Goal: Task Accomplishment & Management: Manage account settings

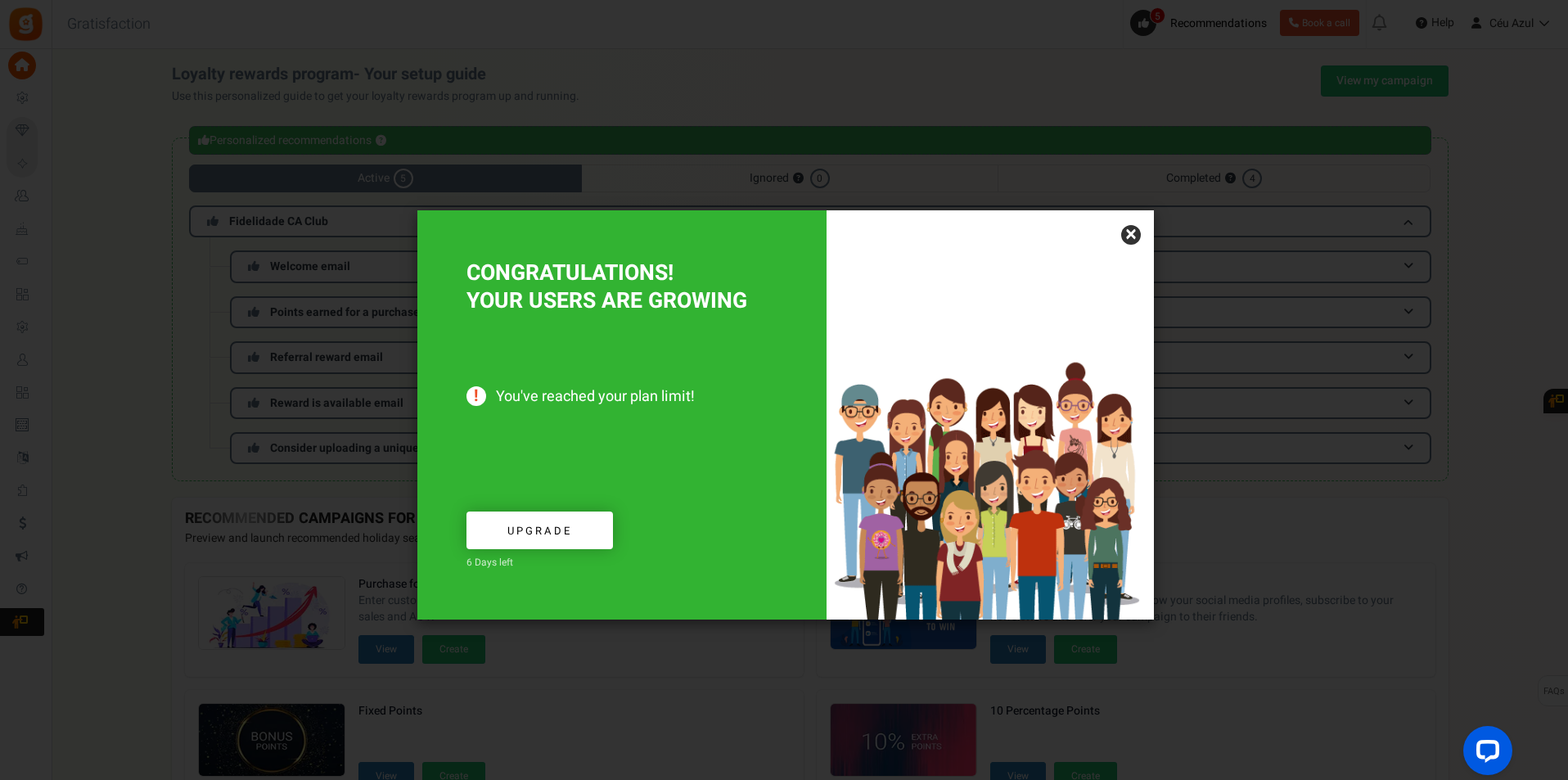
click at [1129, 231] on link "×" at bounding box center [1131, 234] width 19 height 19
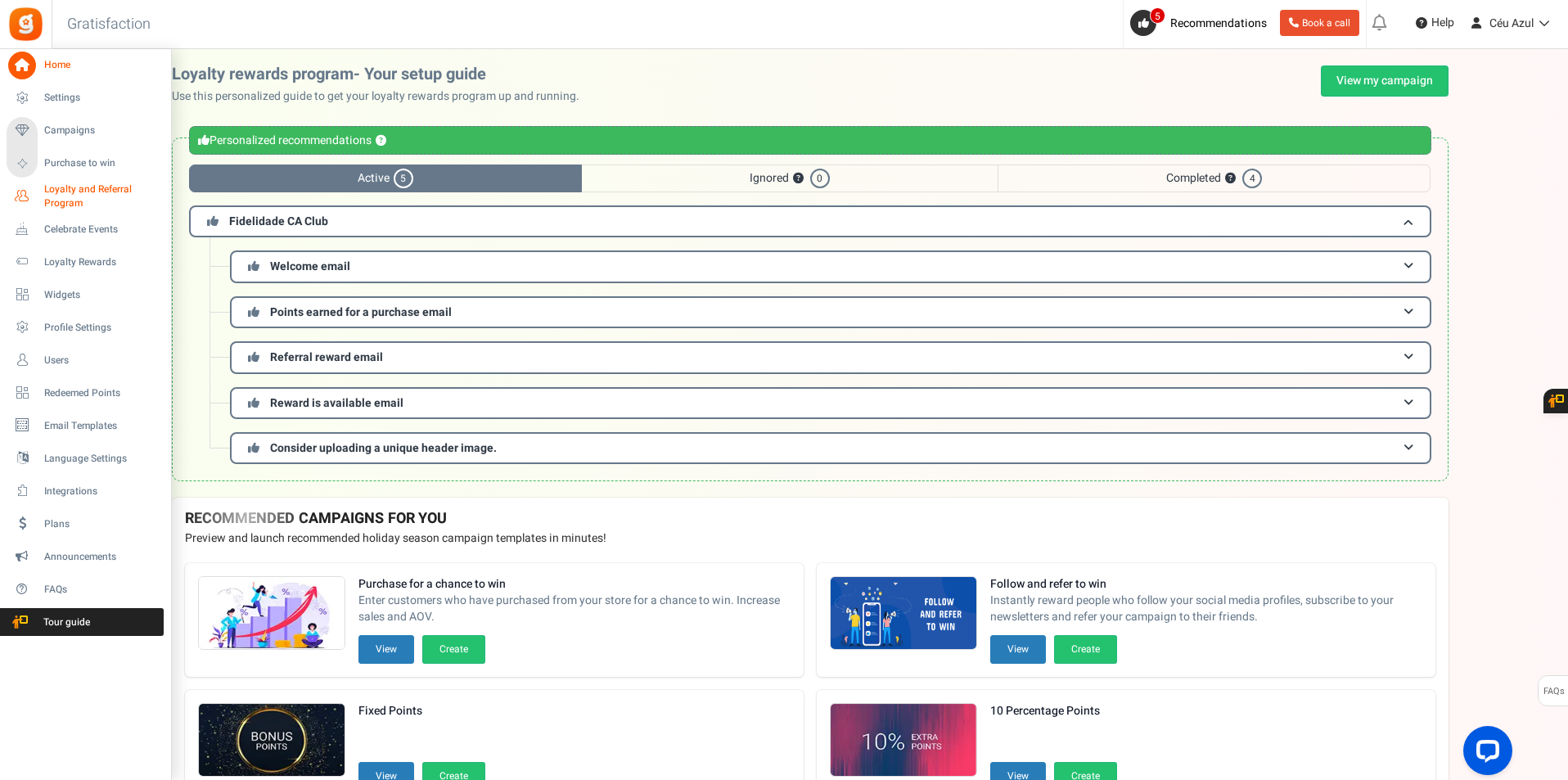
click at [81, 190] on span "Loyalty and Referral Program" at bounding box center [104, 197] width 120 height 28
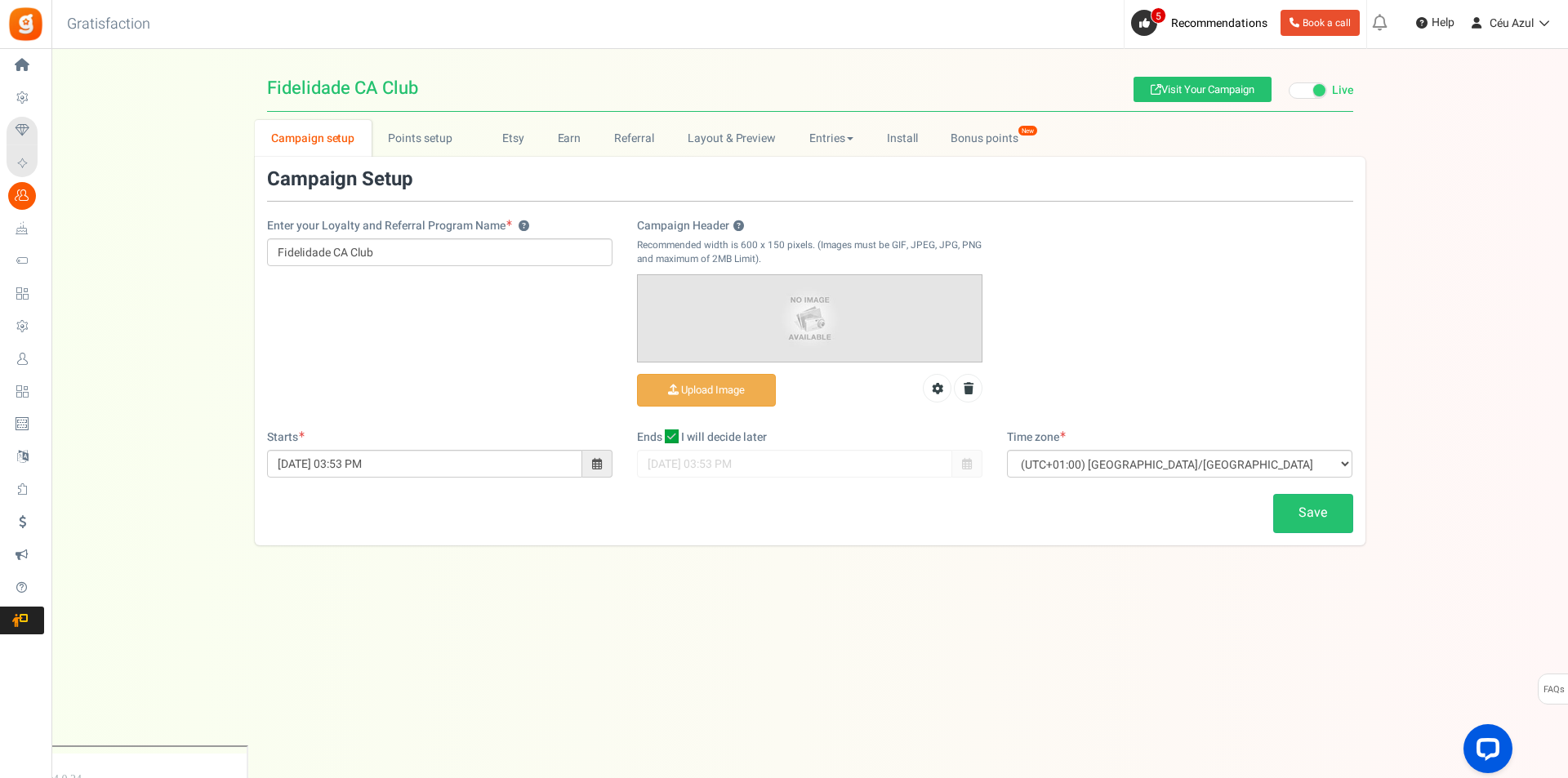
click at [1318, 81] on span "Visit Your Campaign Live Paused" at bounding box center [1243, 88] width 220 height 29
click at [1312, 96] on span at bounding box center [1308, 91] width 39 height 17
click at [1289, 96] on input "Live Paused" at bounding box center [1289, 91] width 0 height 11
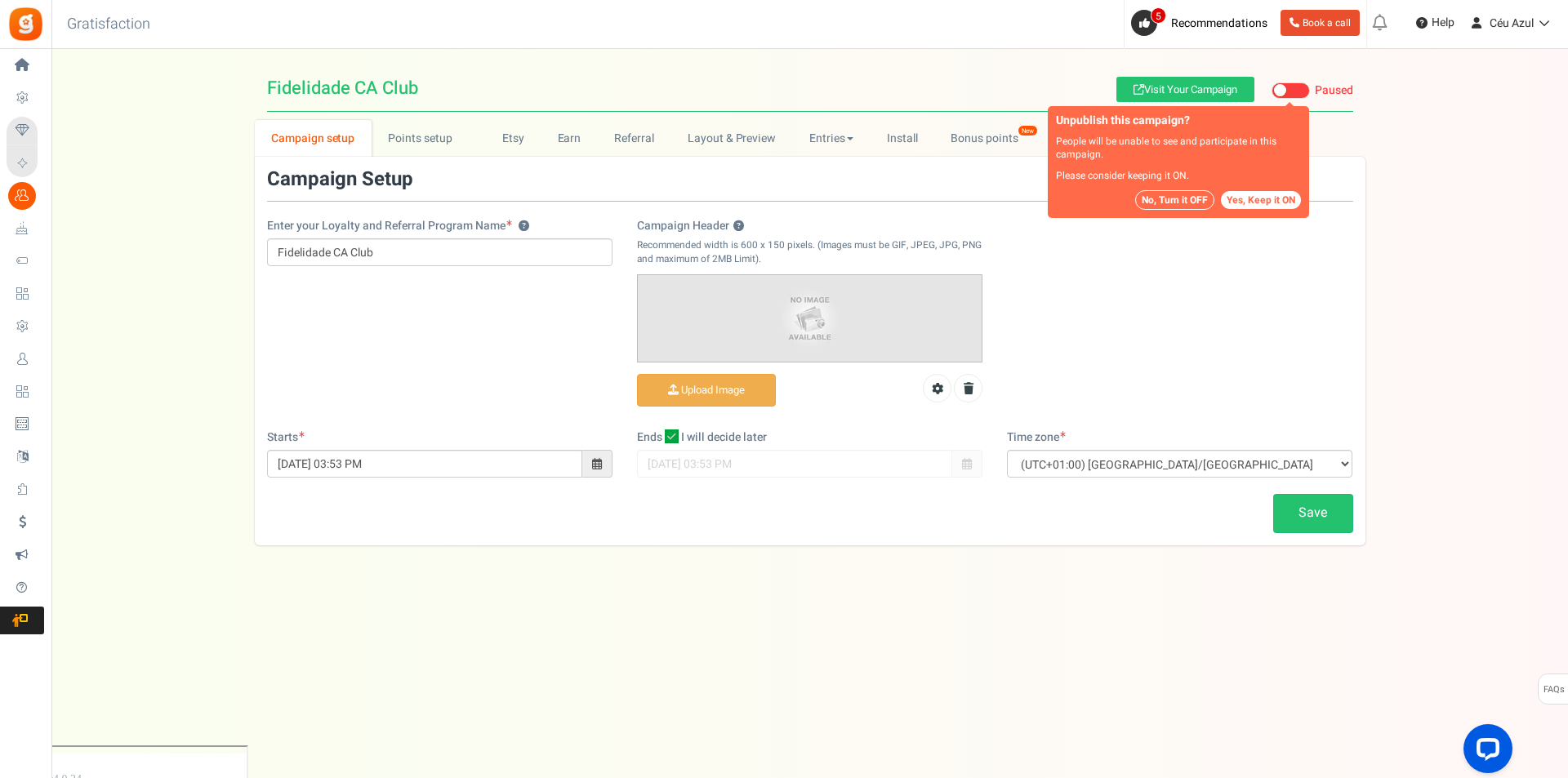
click at [1180, 199] on button "No, Turn it OFF" at bounding box center [1174, 200] width 79 height 19
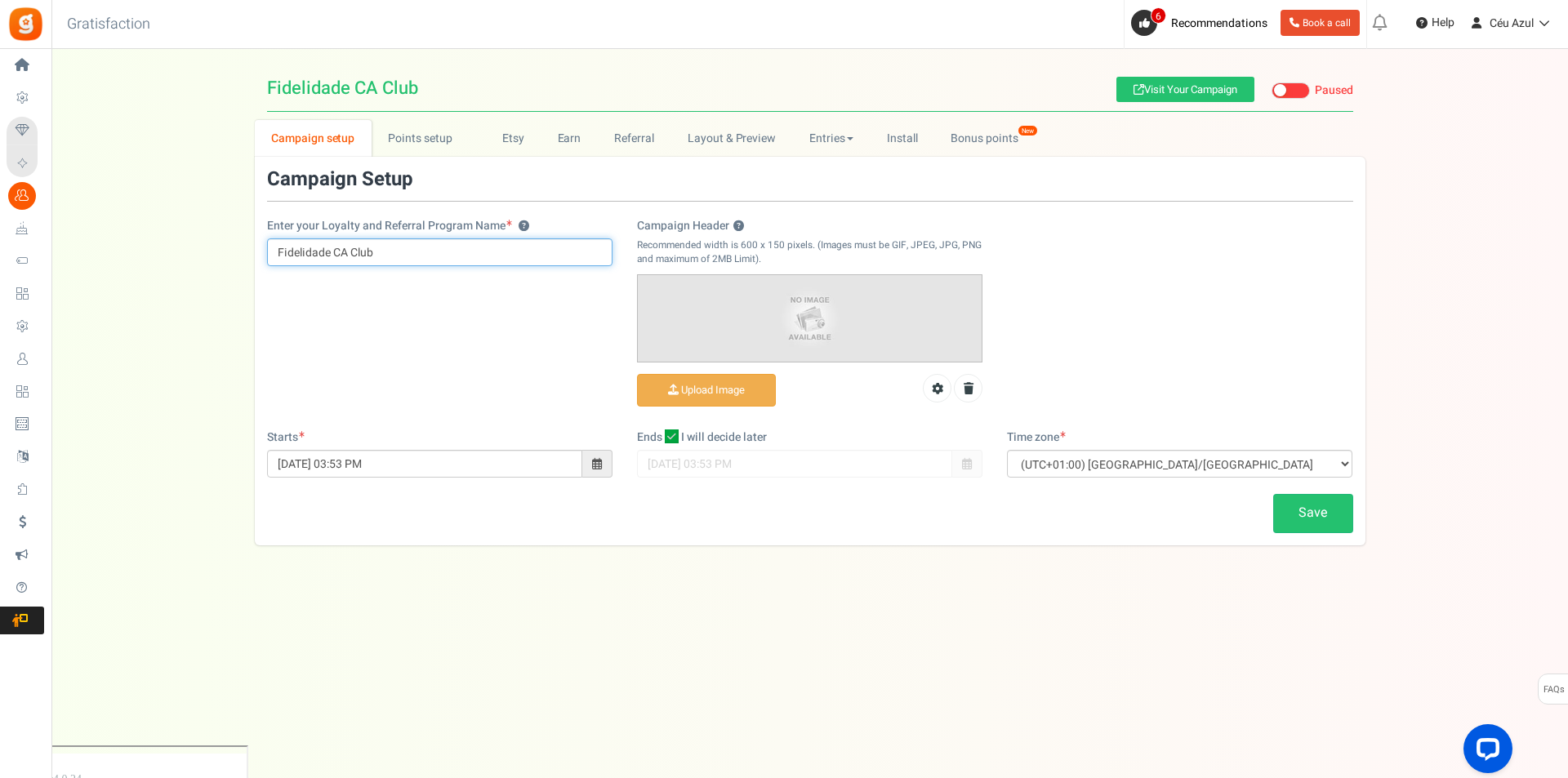
drag, startPoint x: 345, startPoint y: 251, endPoint x: 224, endPoint y: 244, distance: 121.2
click at [224, 244] on div "Campaign setup Points setup New Etsy Earn Referral Reward reviews WOO LOOX [DOM…" at bounding box center [809, 333] width 1516 height 425
type input "Clube de Fidelidade CA"
click at [1326, 512] on link "Save" at bounding box center [1312, 513] width 80 height 39
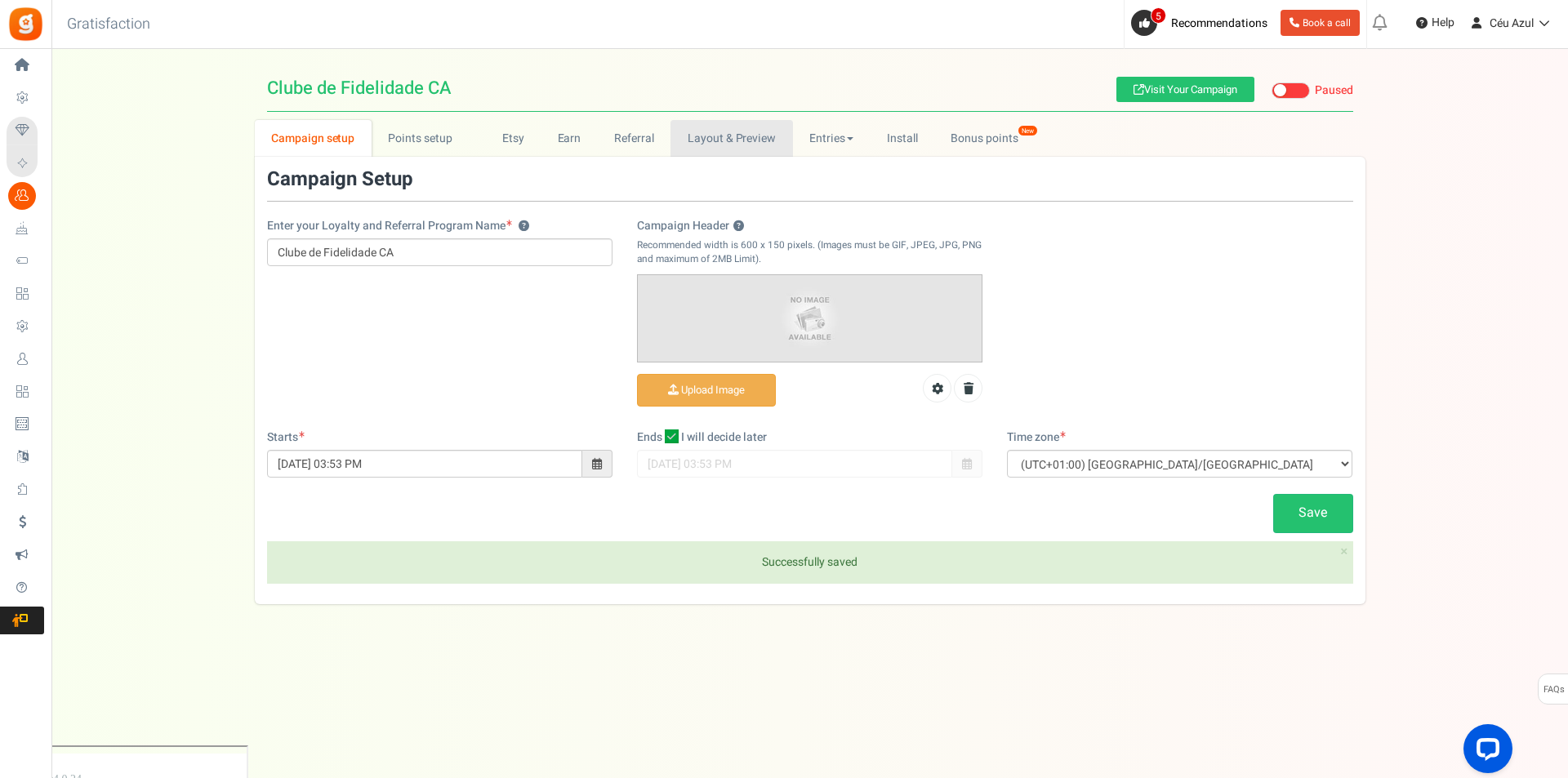
click at [735, 135] on link "Layout & Preview" at bounding box center [731, 139] width 121 height 37
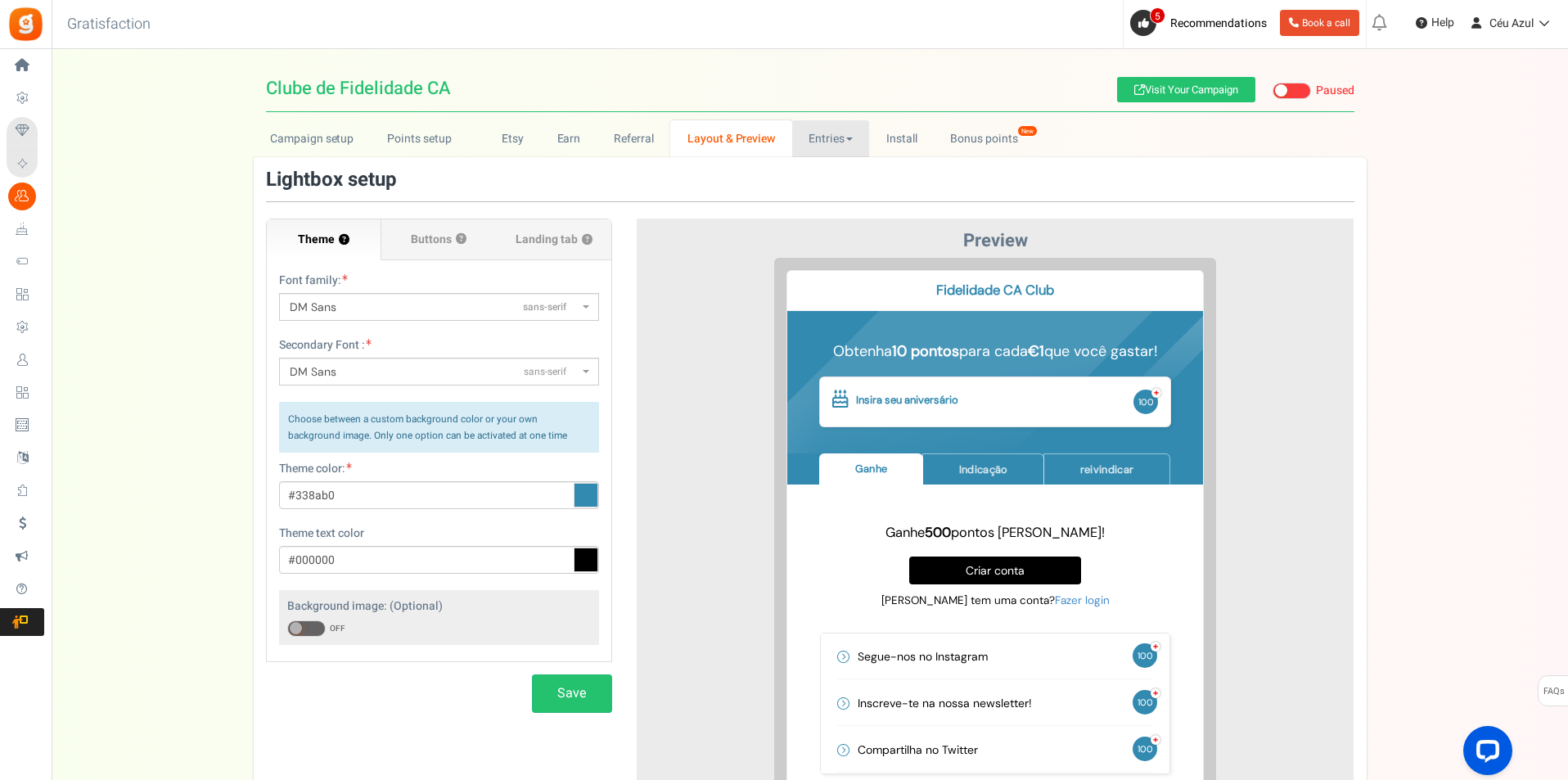
click at [842, 137] on link "Entries" at bounding box center [831, 139] width 78 height 37
click at [840, 177] on link "Entries" at bounding box center [857, 175] width 131 height 24
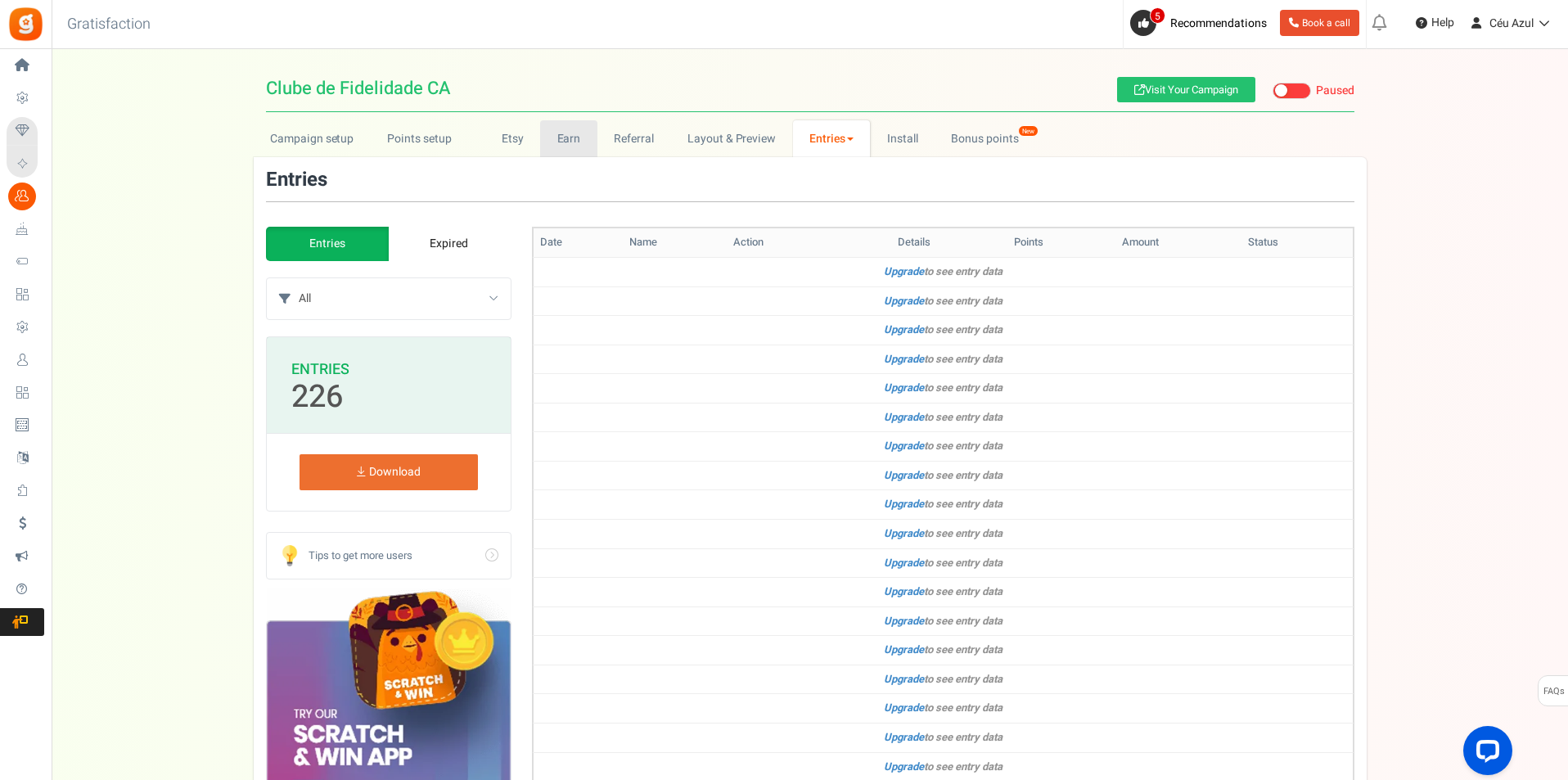
click at [576, 142] on link "Earn" at bounding box center [568, 139] width 57 height 37
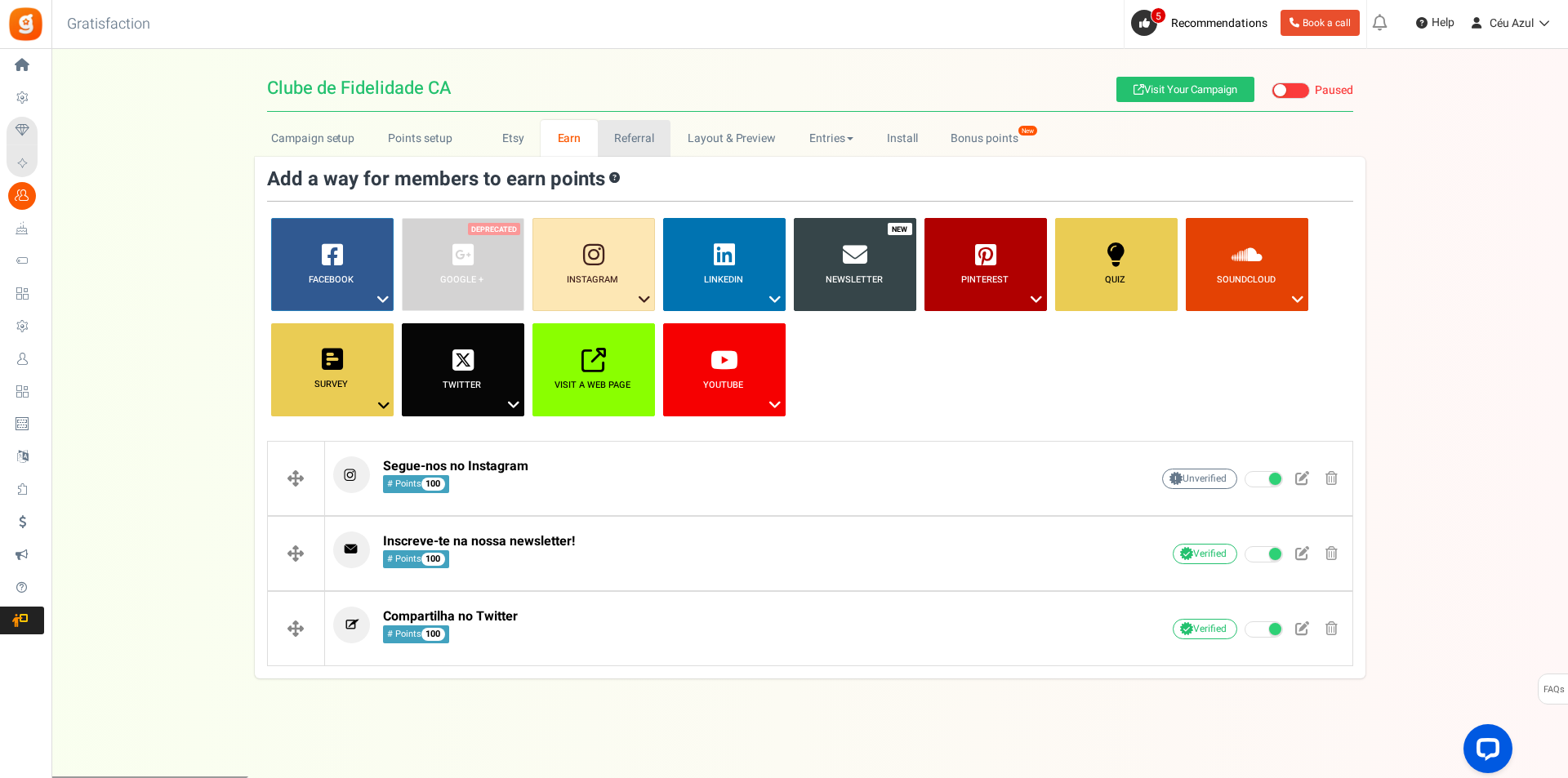
click at [635, 142] on link "Referral" at bounding box center [635, 139] width 74 height 37
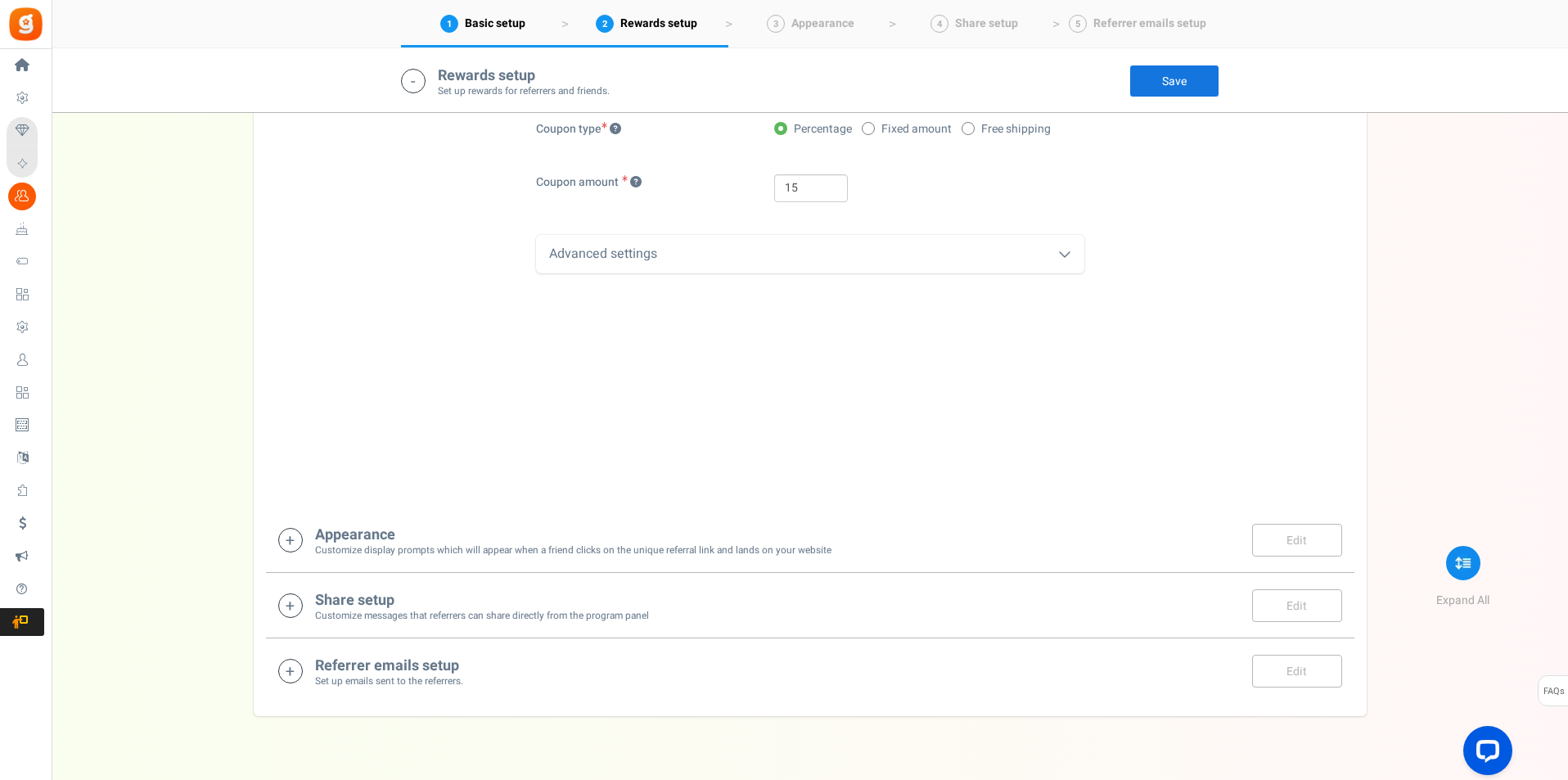
scroll to position [759, 0]
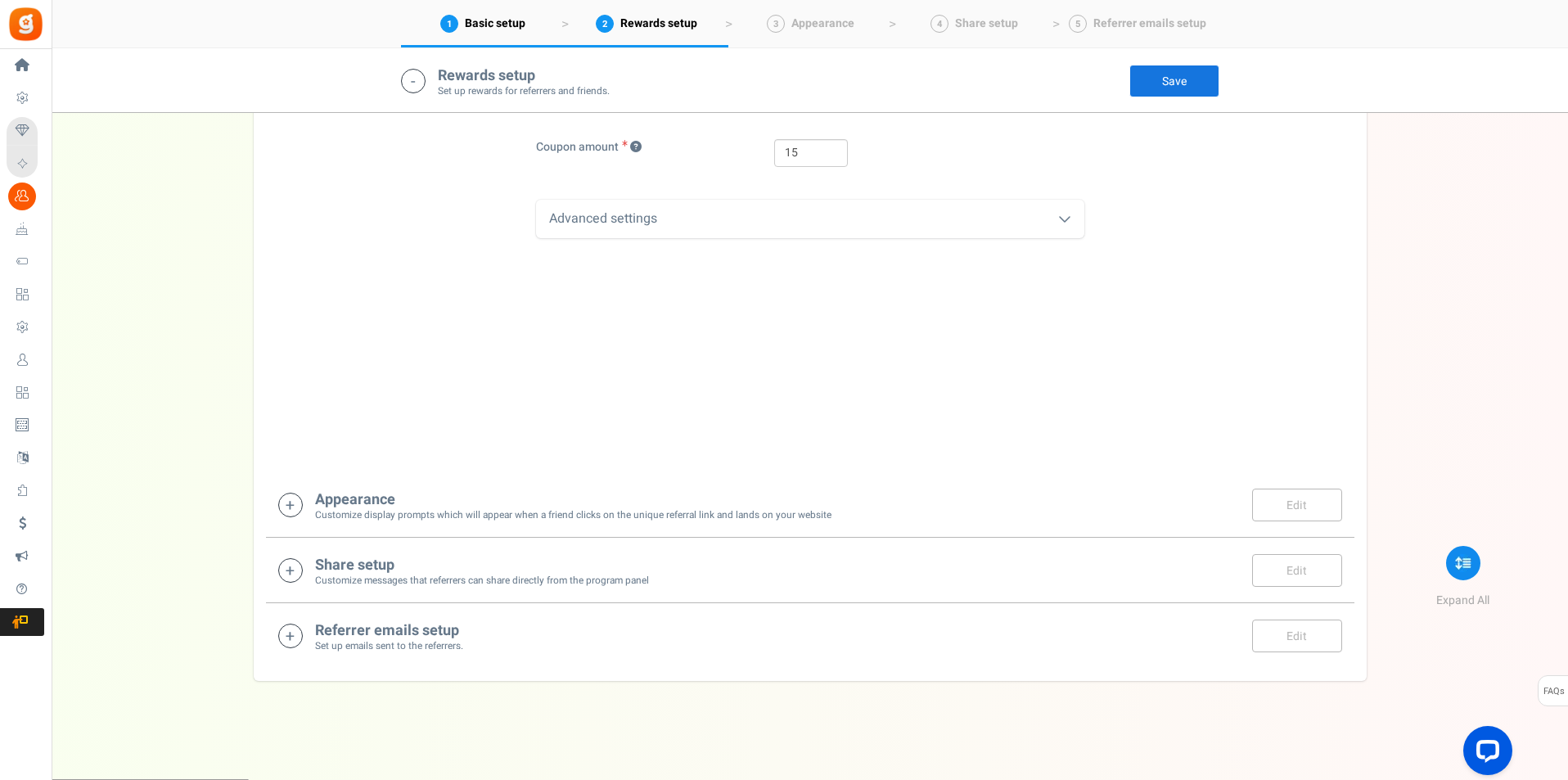
click at [447, 643] on small "Set up emails sent to the referrers." at bounding box center [389, 647] width 148 height 14
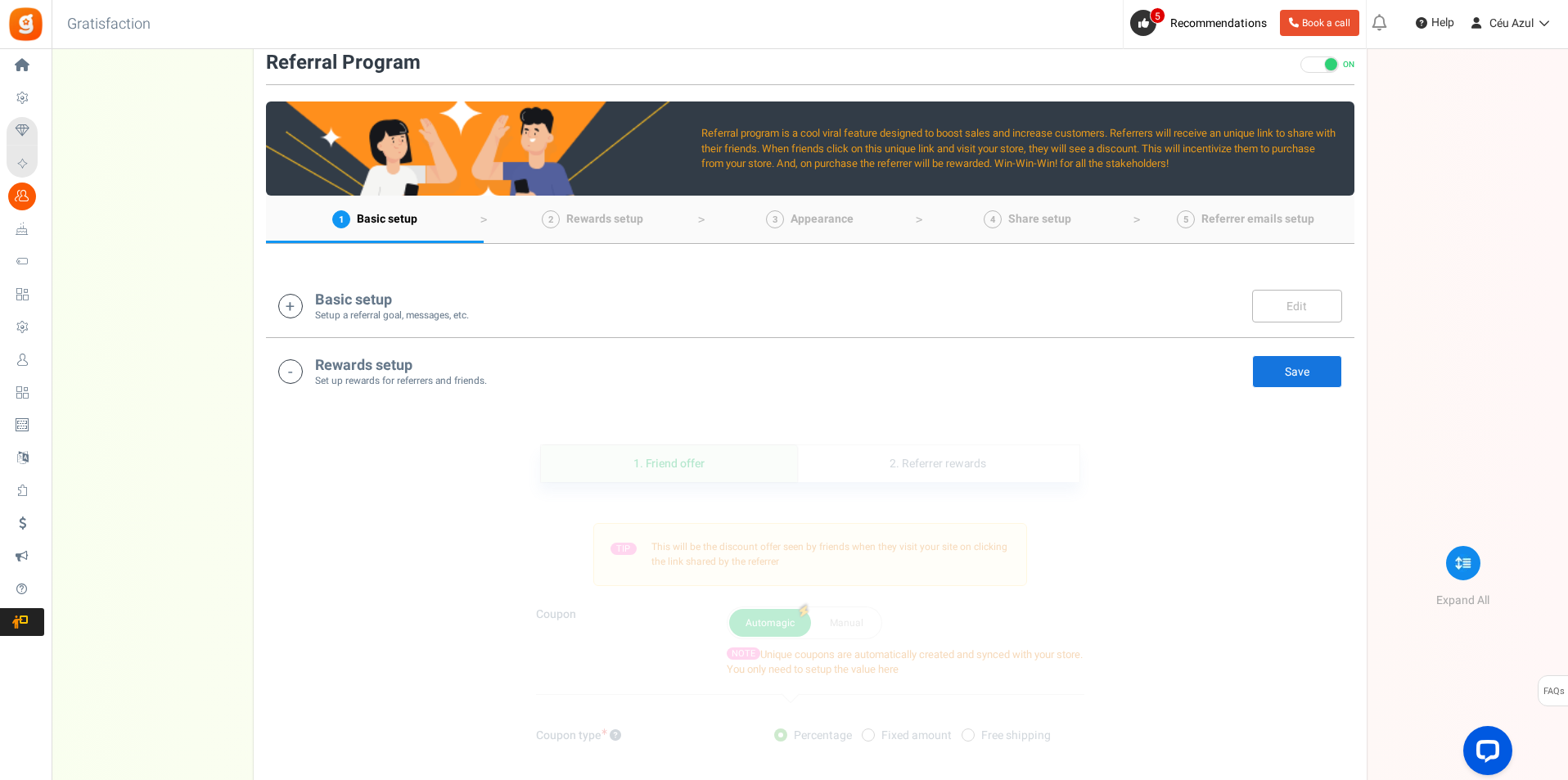
scroll to position [0, 0]
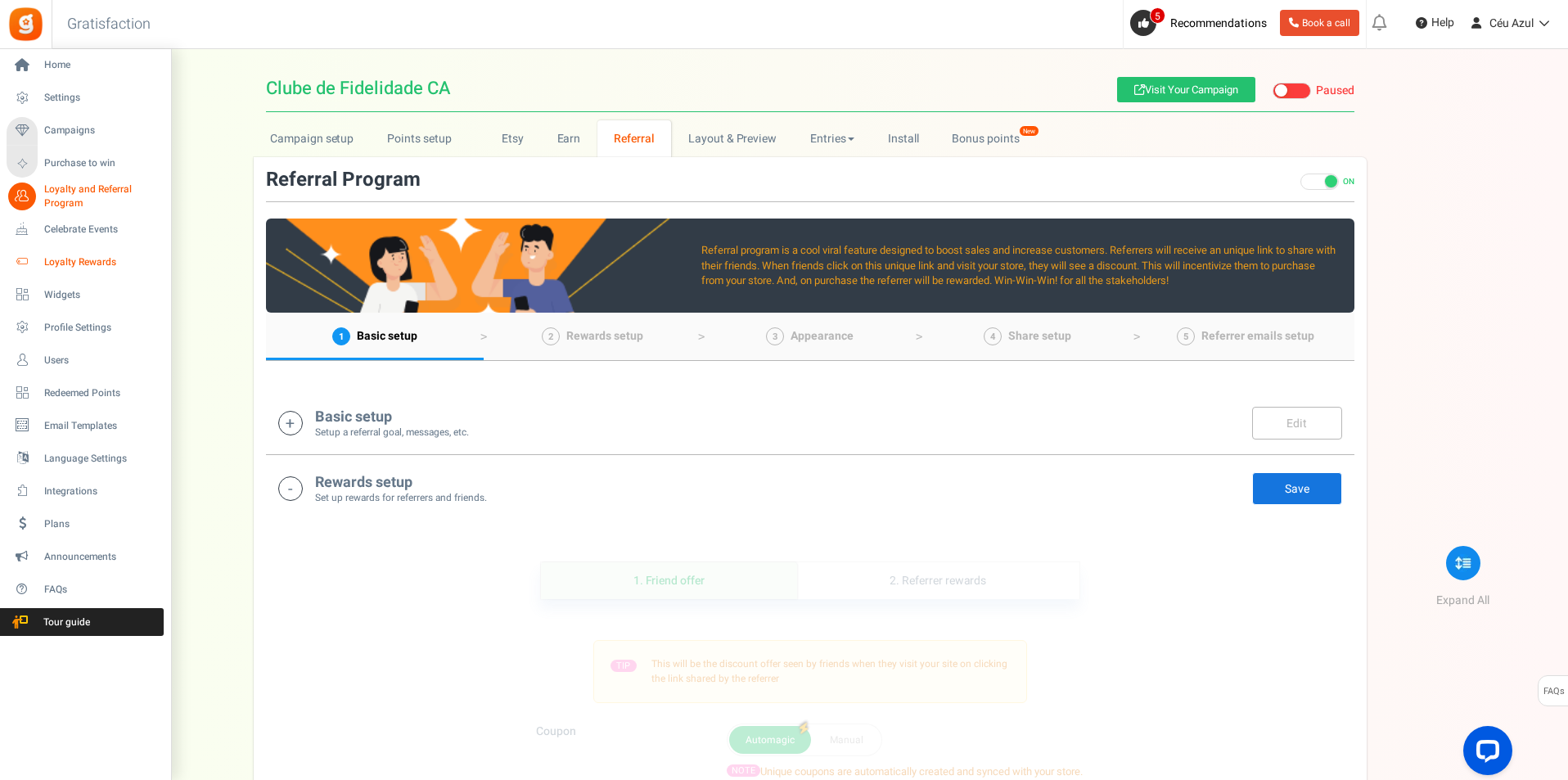
click at [74, 260] on span "Loyalty Rewards" at bounding box center [101, 263] width 115 height 14
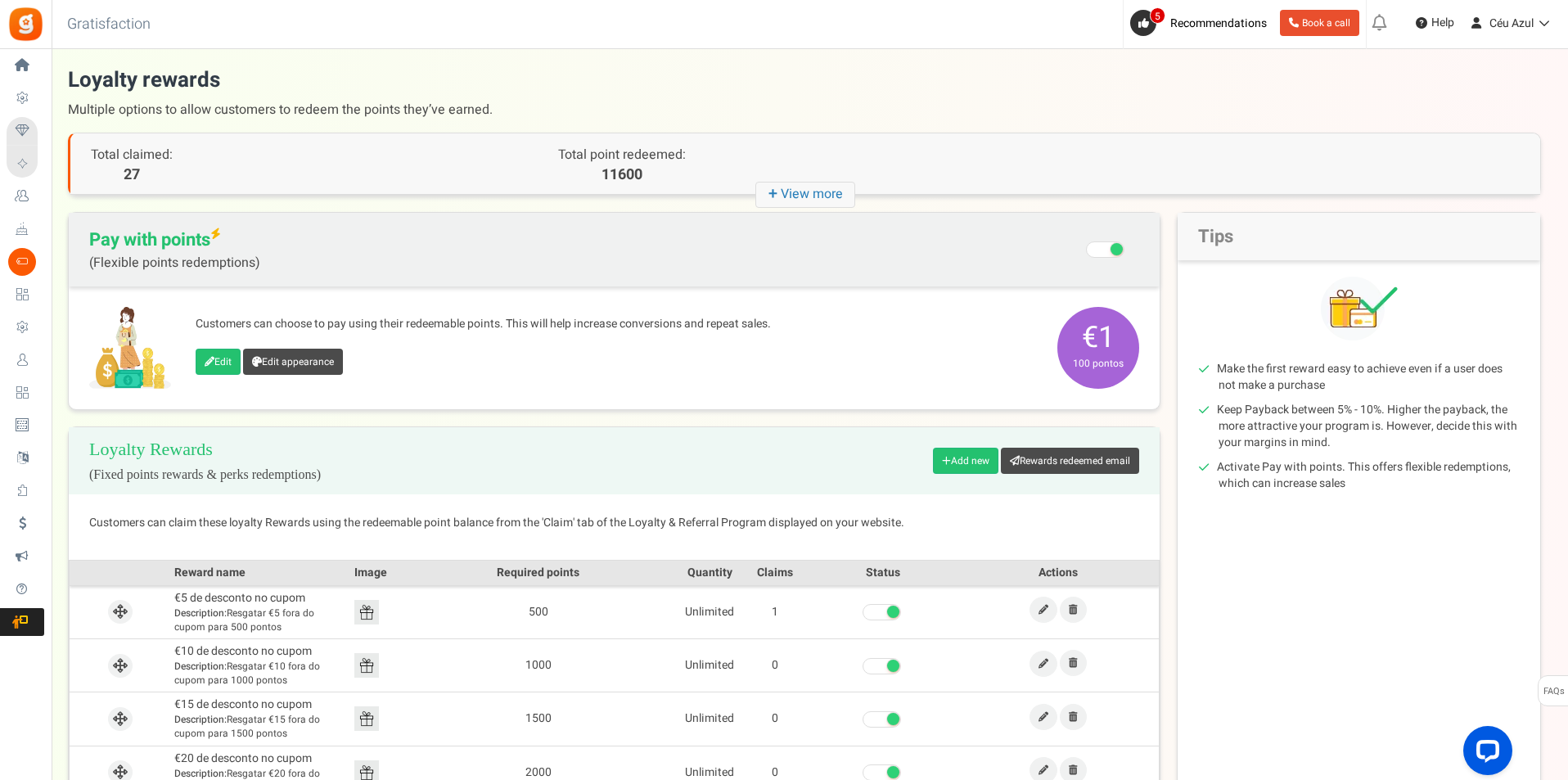
click at [801, 193] on icon "+ View more" at bounding box center [804, 195] width 100 height 26
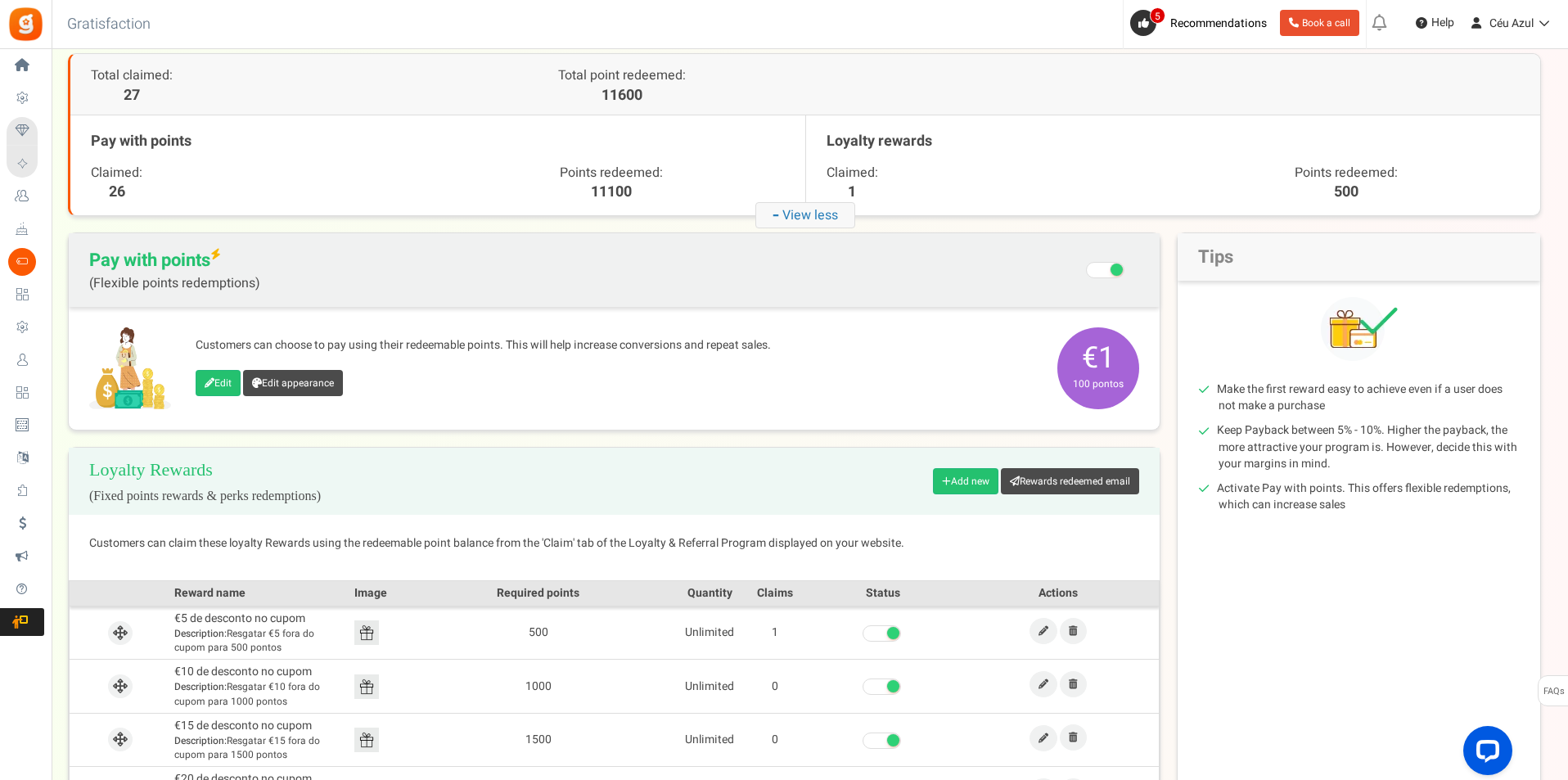
scroll to position [137, 0]
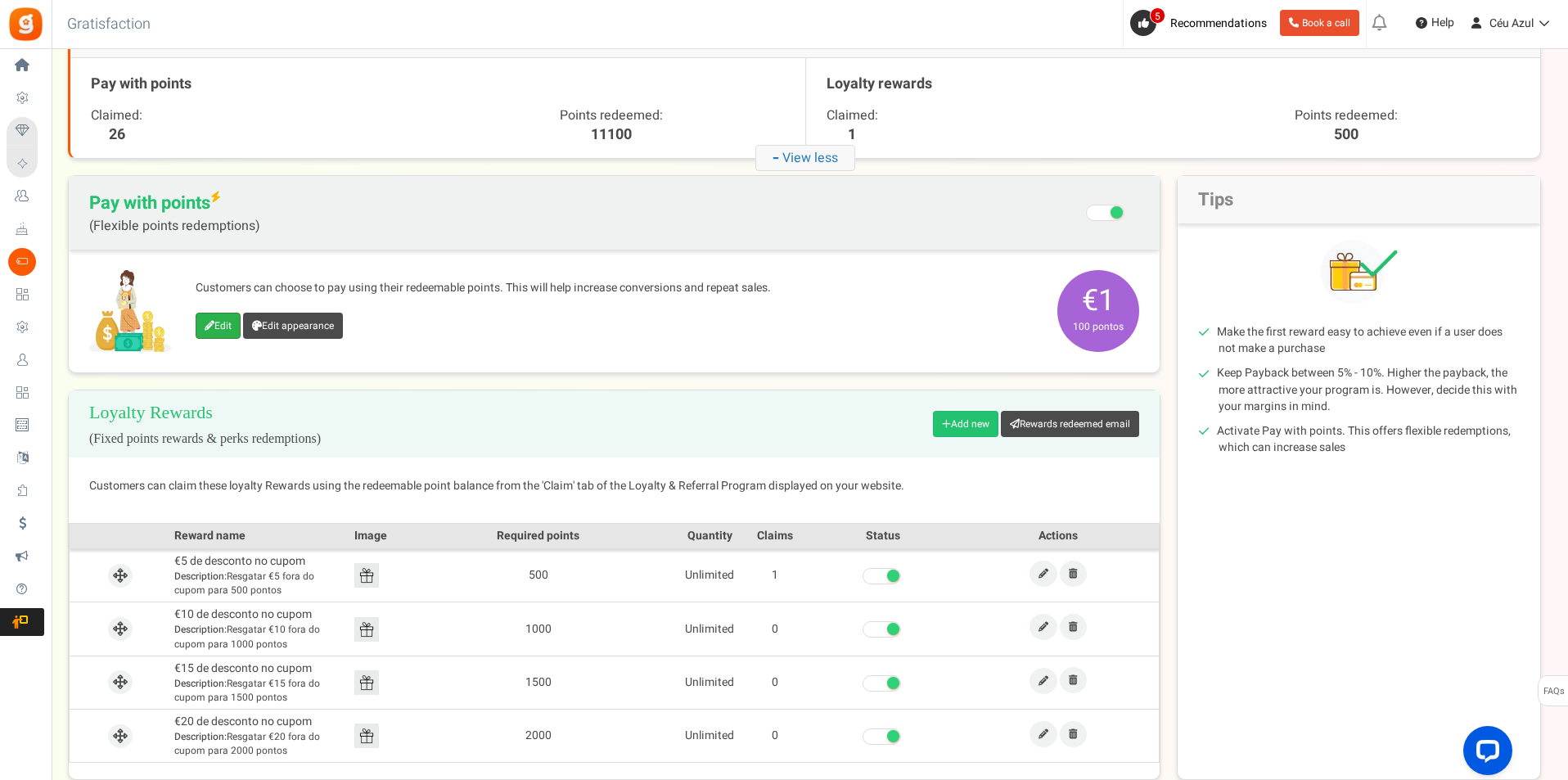
click at [218, 323] on link "Edit" at bounding box center [218, 326] width 45 height 26
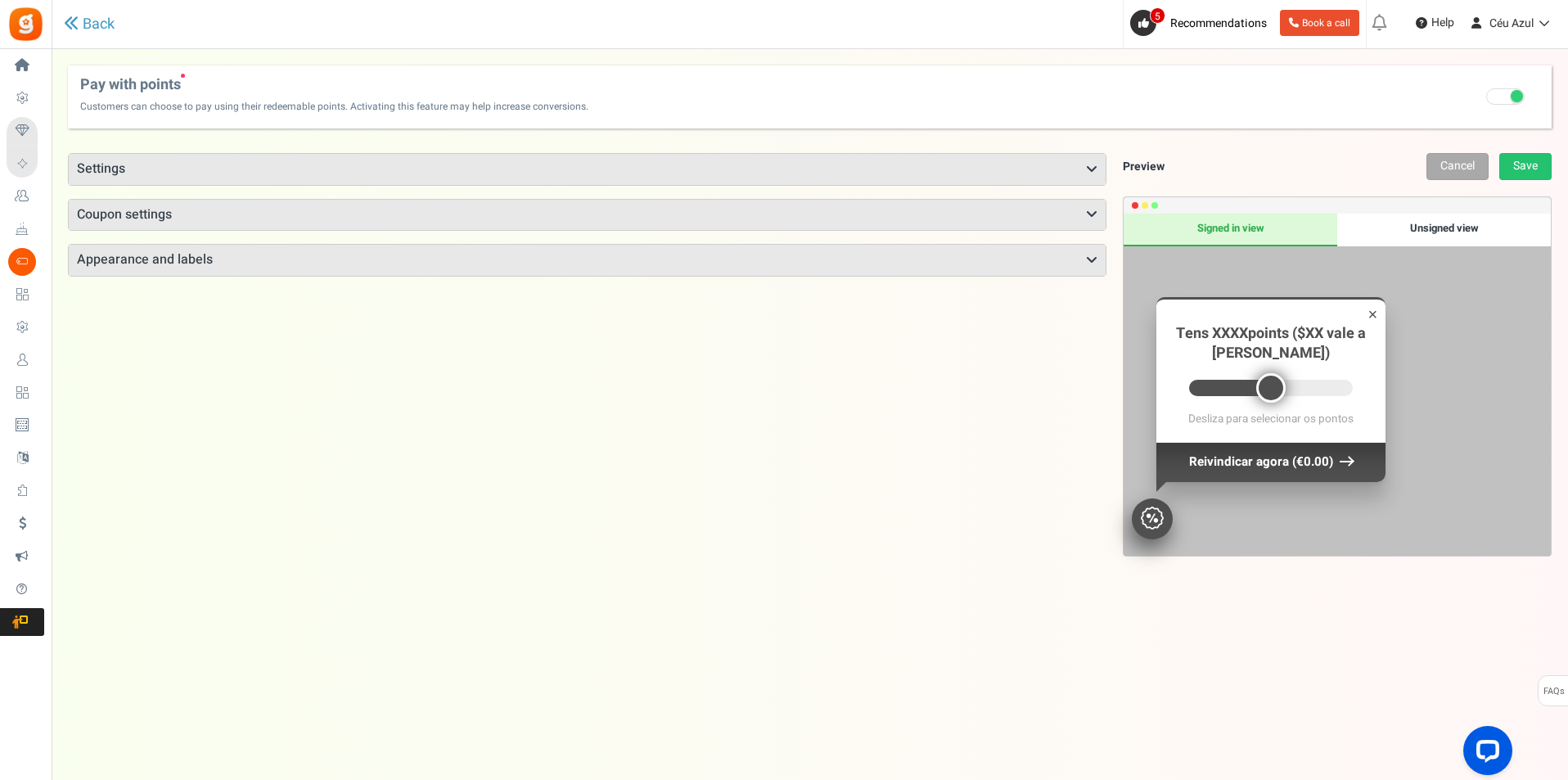
click at [119, 174] on h3 "Settings" at bounding box center [587, 169] width 1037 height 31
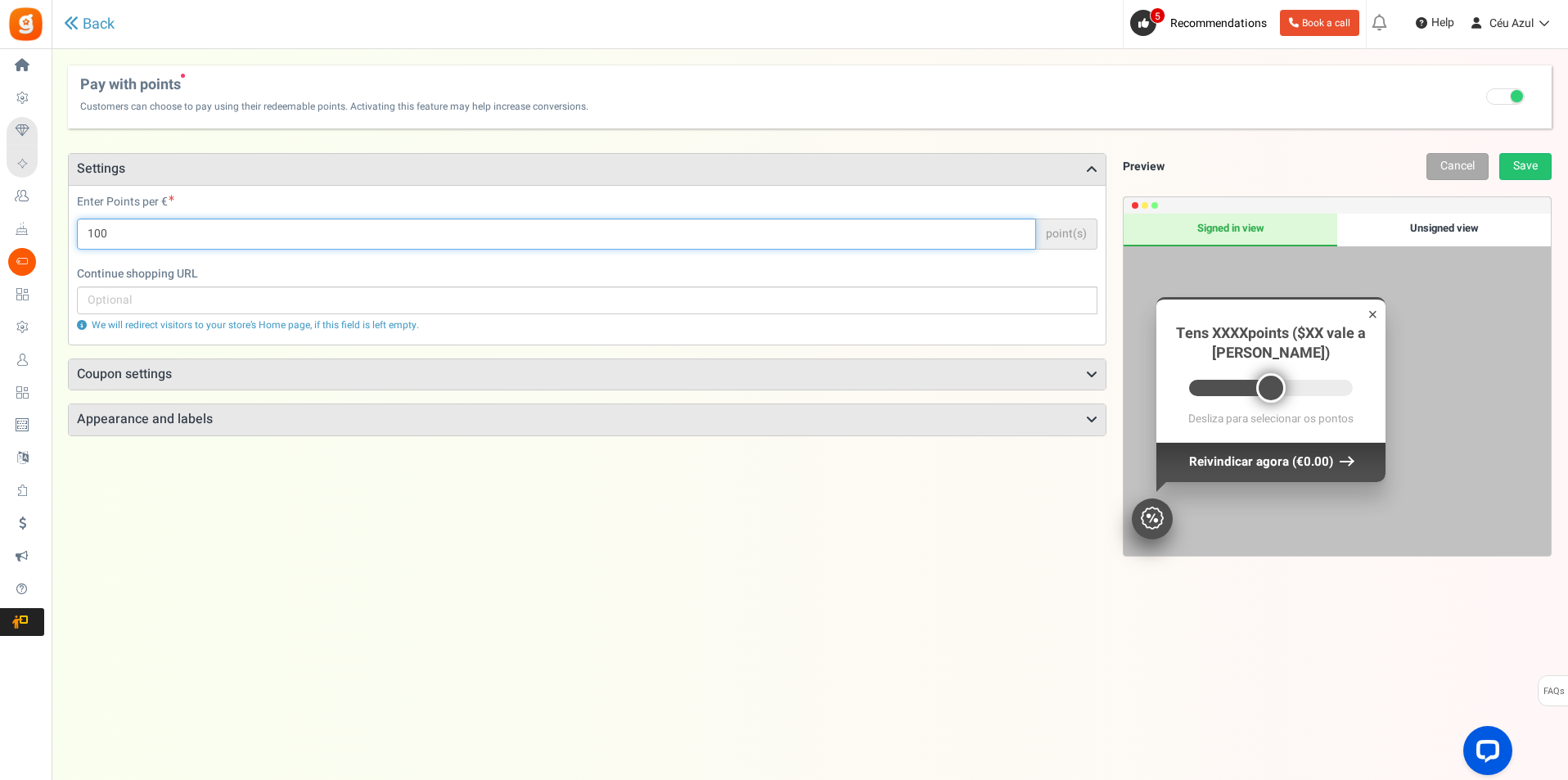
drag, startPoint x: 136, startPoint y: 229, endPoint x: 76, endPoint y: 230, distance: 60.0
click at [76, 230] on div "Enter Points per € 100 point(s) Points will be applied to the cart sub-total" at bounding box center [587, 230] width 1045 height 72
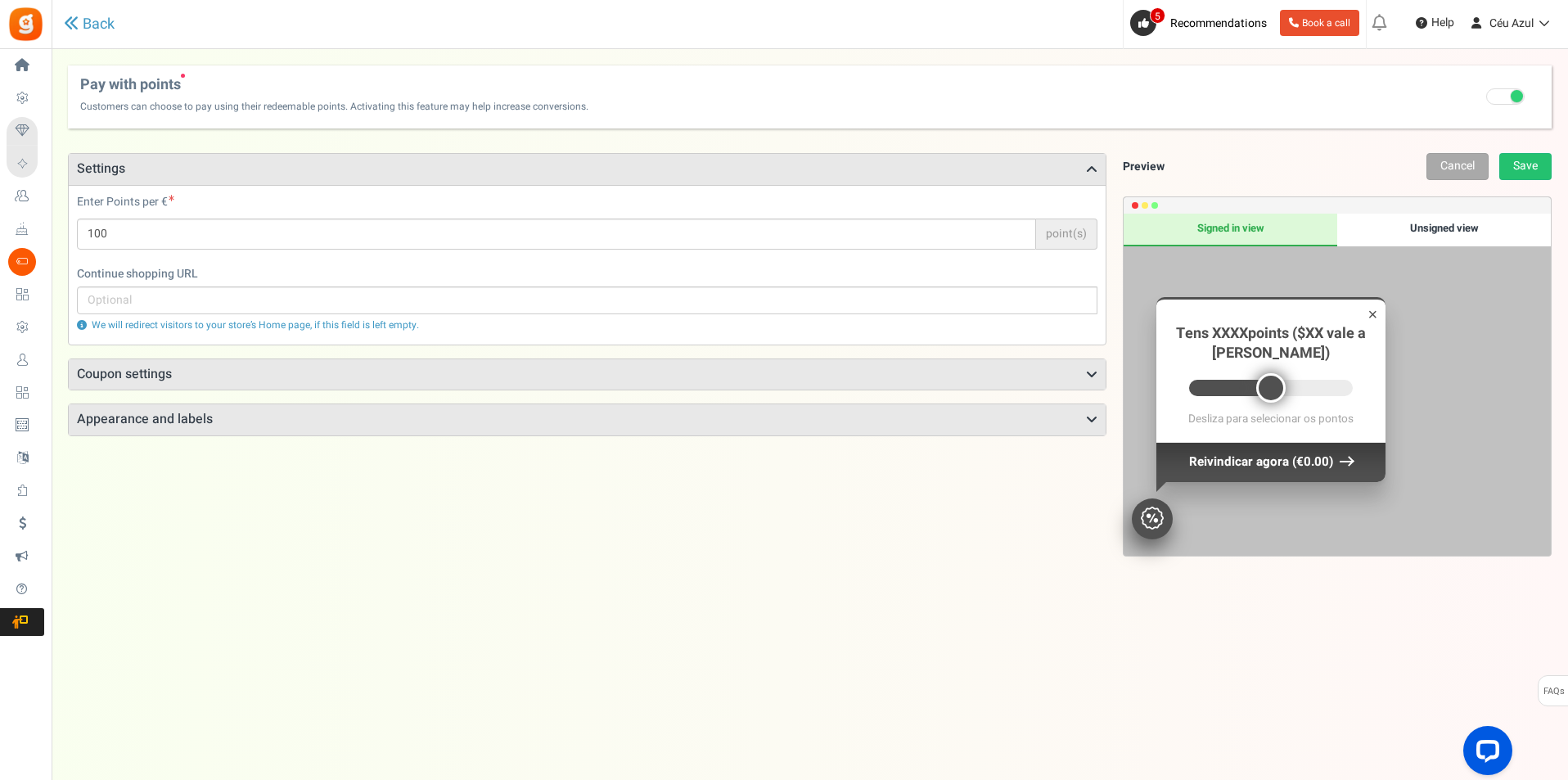
click at [298, 486] on div "Points mode Recommended Selecting this may reduce participation Allow customers…" at bounding box center [587, 470] width 1039 height 633
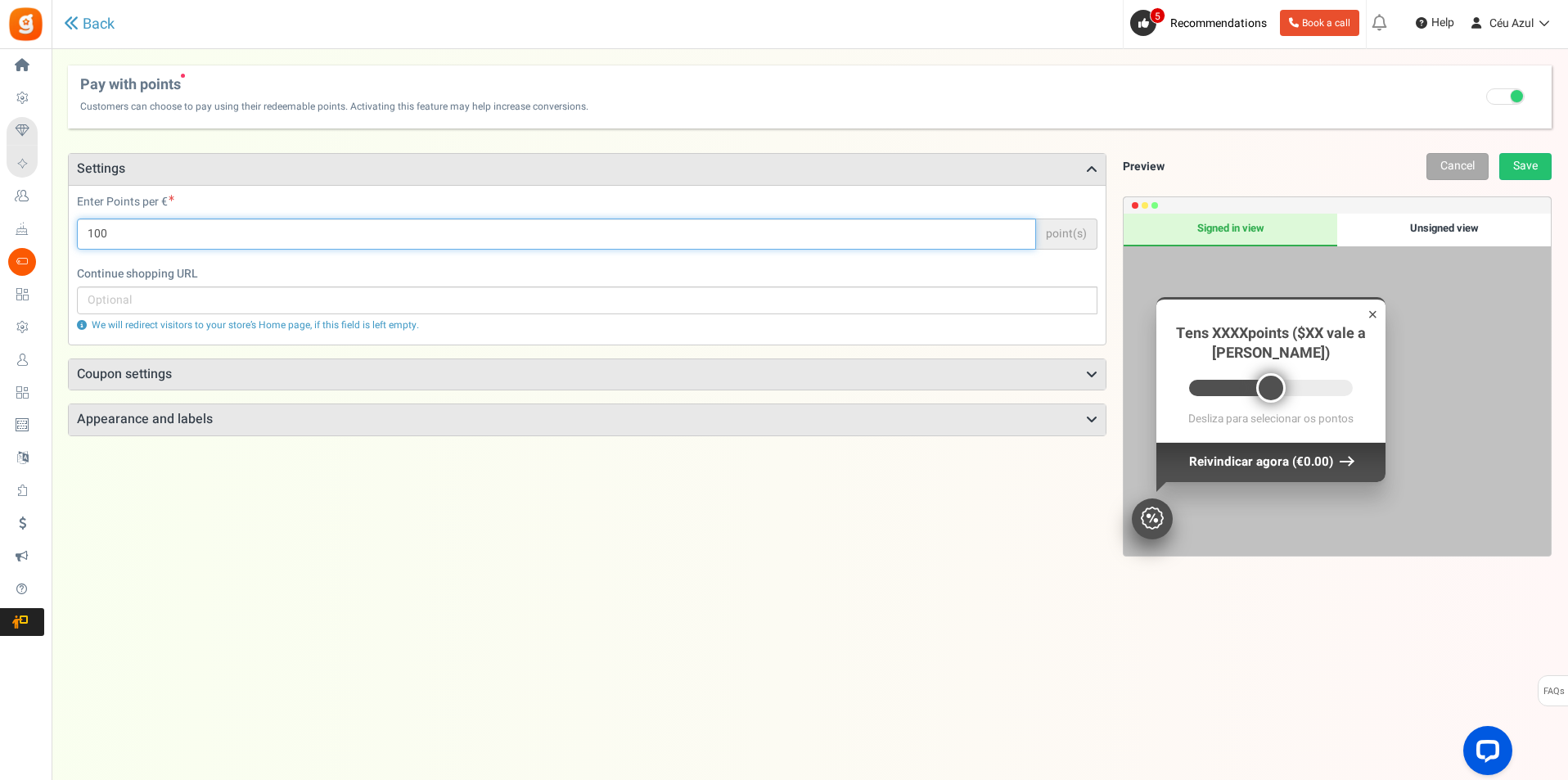
click at [121, 227] on input "100" at bounding box center [556, 234] width 959 height 31
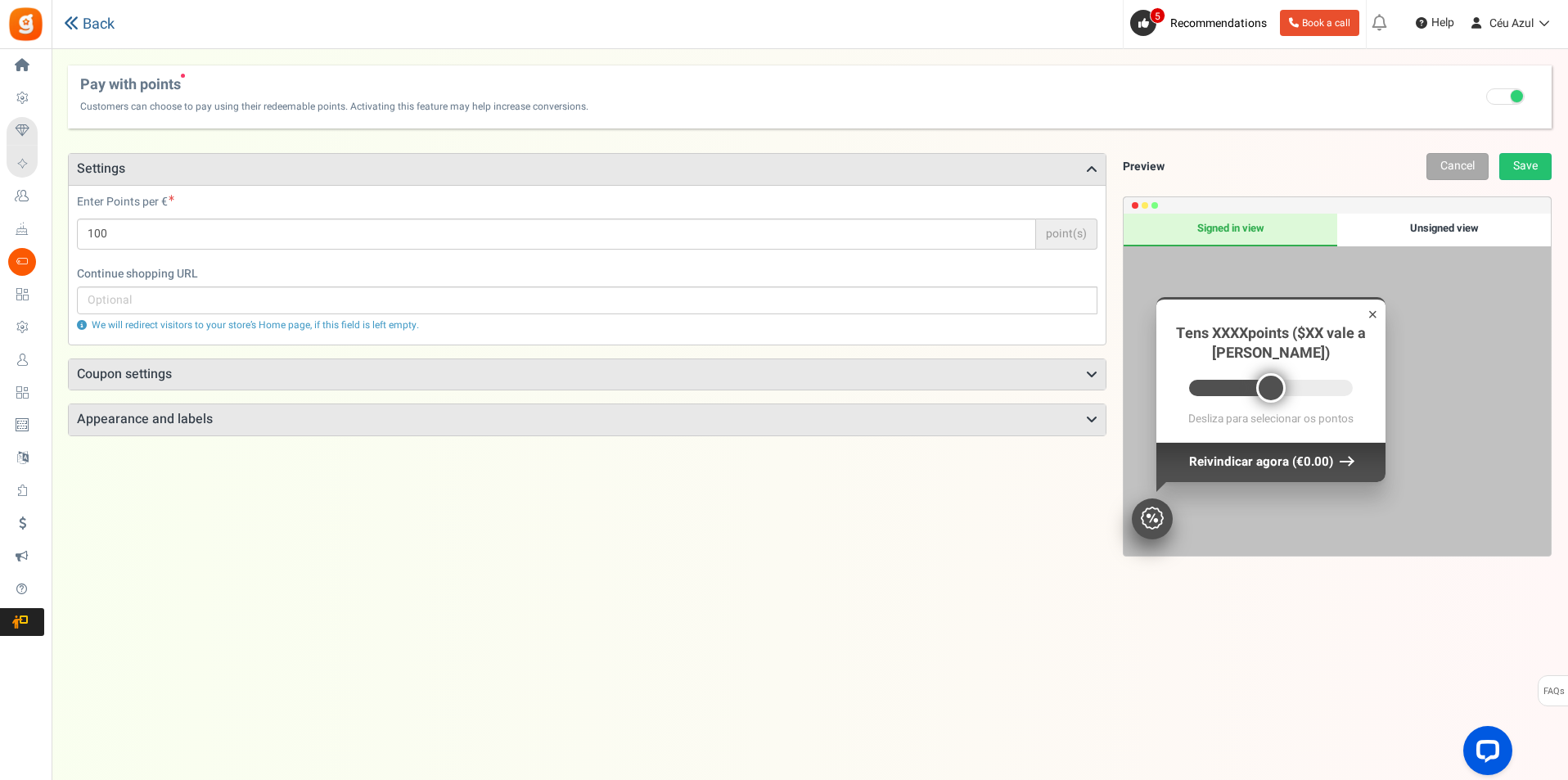
click at [77, 27] on icon at bounding box center [70, 23] width 15 height 15
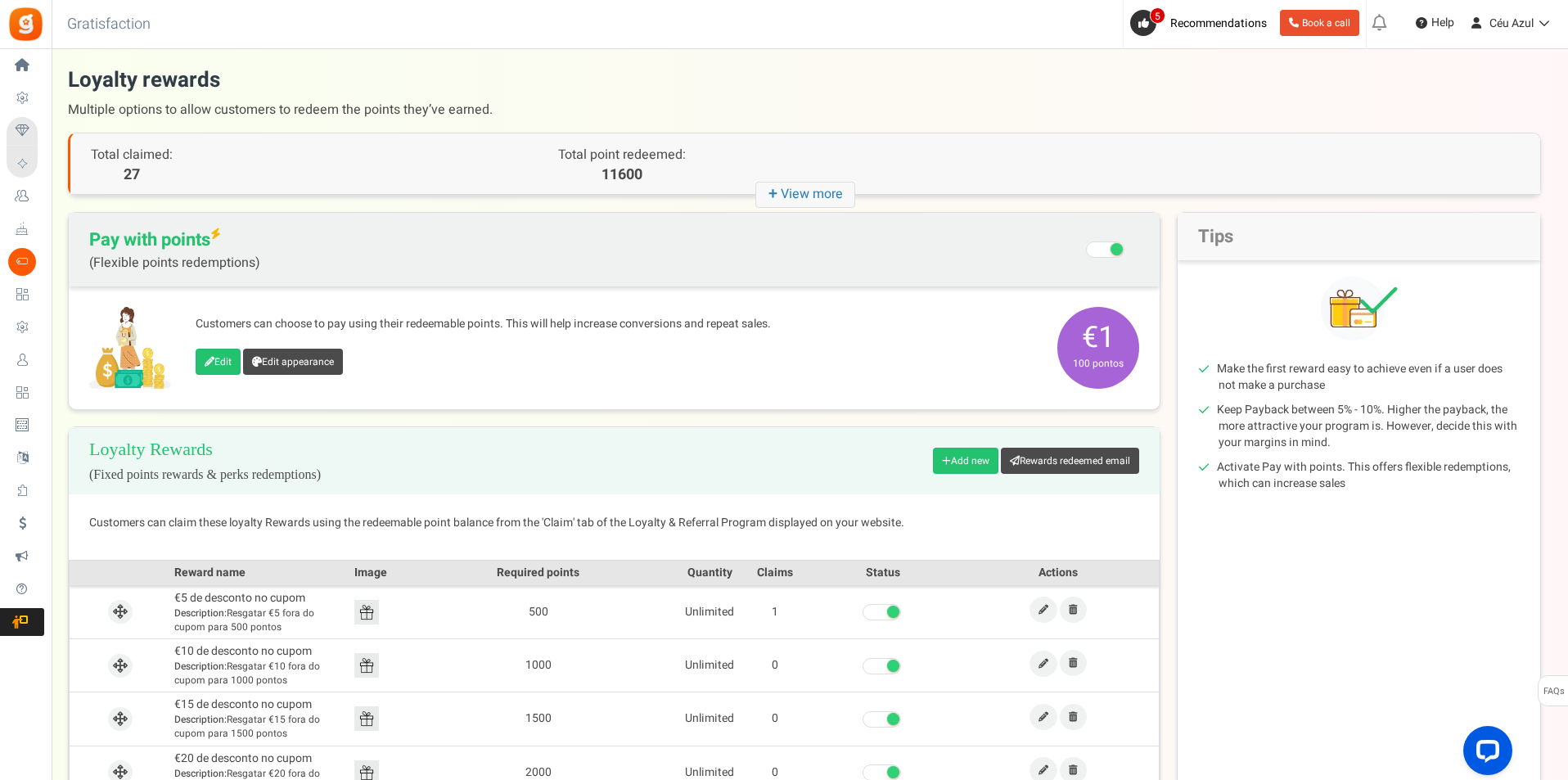
click at [789, 194] on icon "+ View more" at bounding box center [804, 195] width 100 height 26
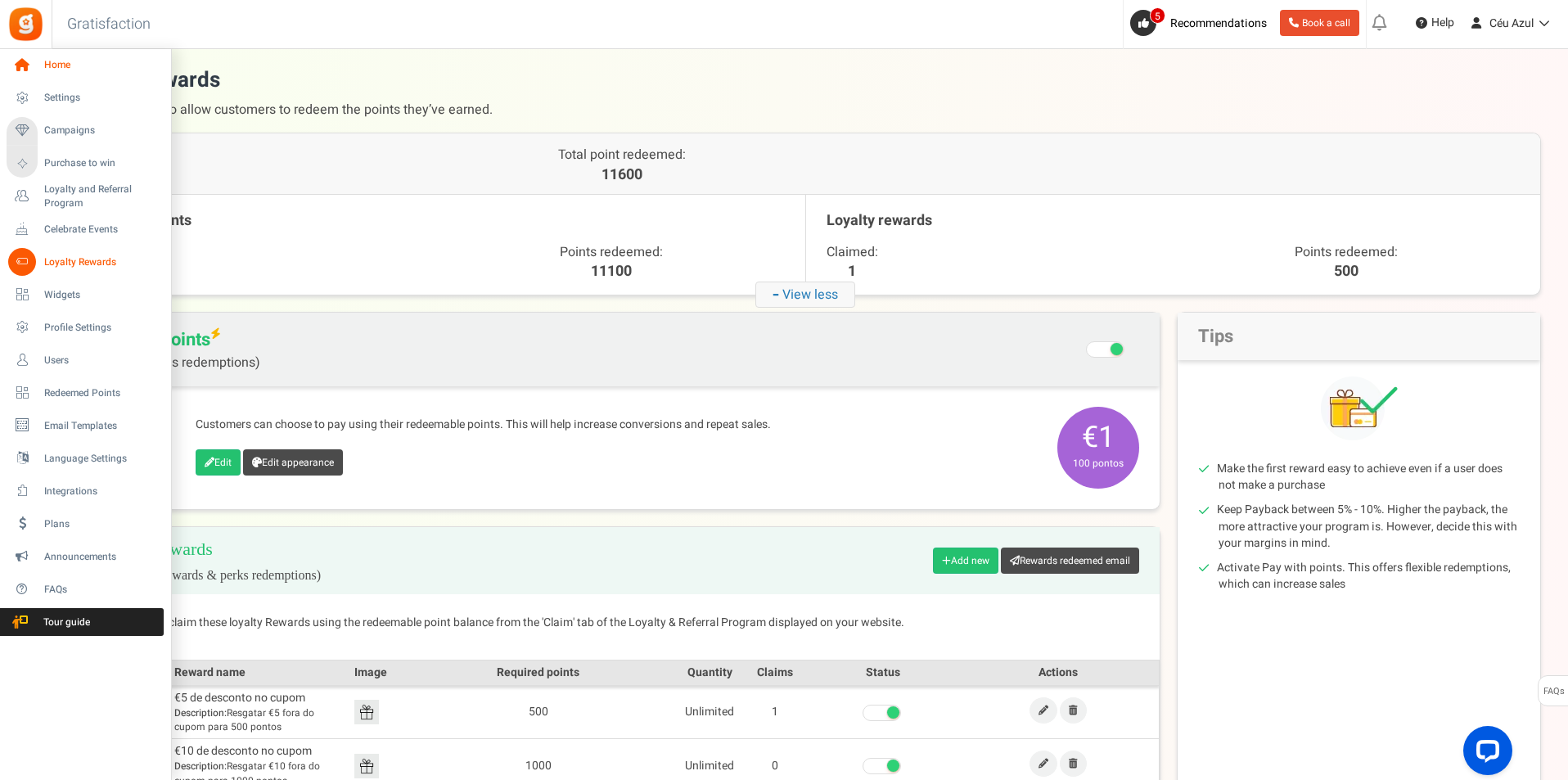
click at [9, 73] on link "Home" at bounding box center [85, 66] width 157 height 28
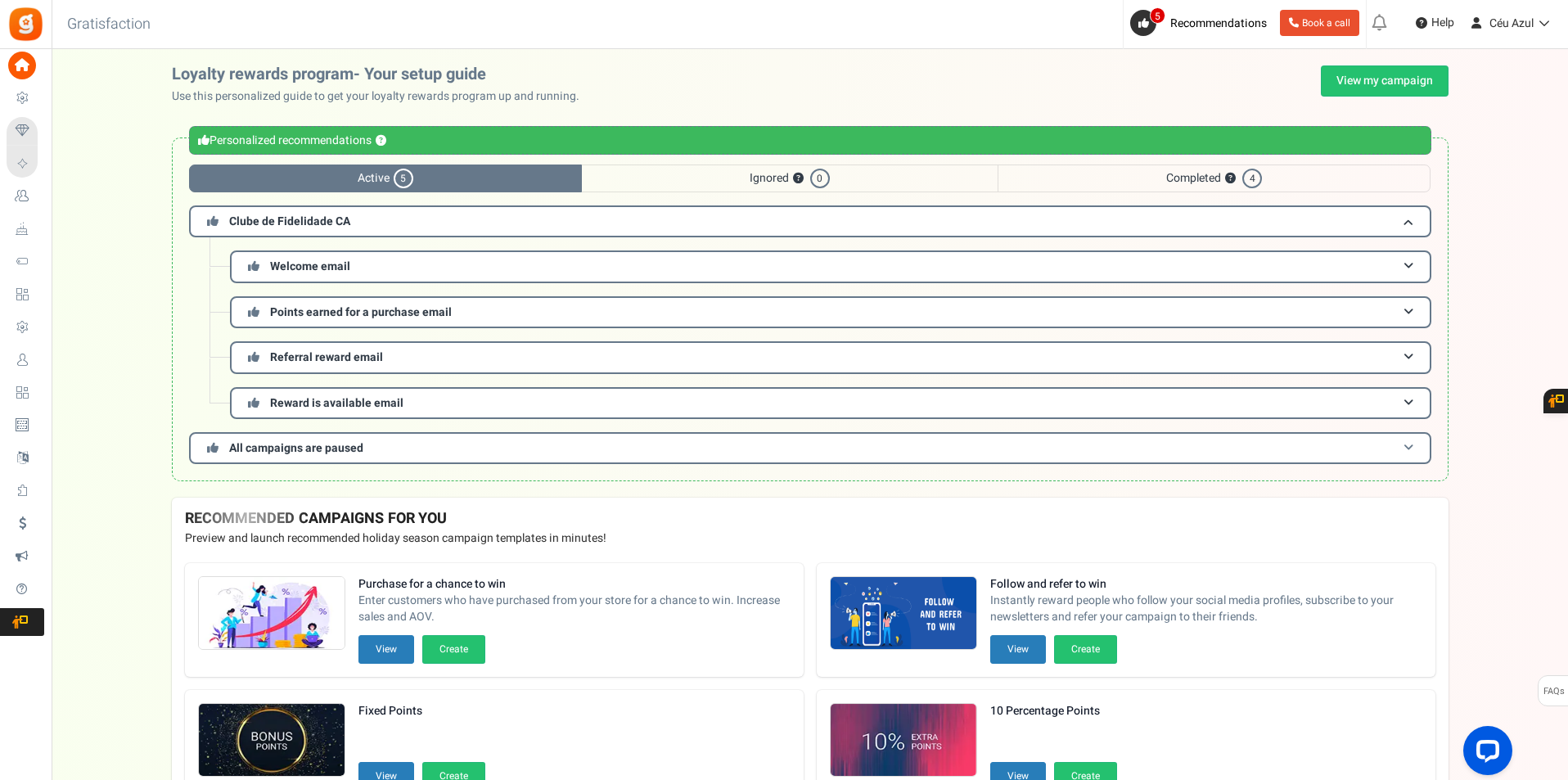
click at [339, 449] on span "All campaigns are paused" at bounding box center [296, 449] width 134 height 18
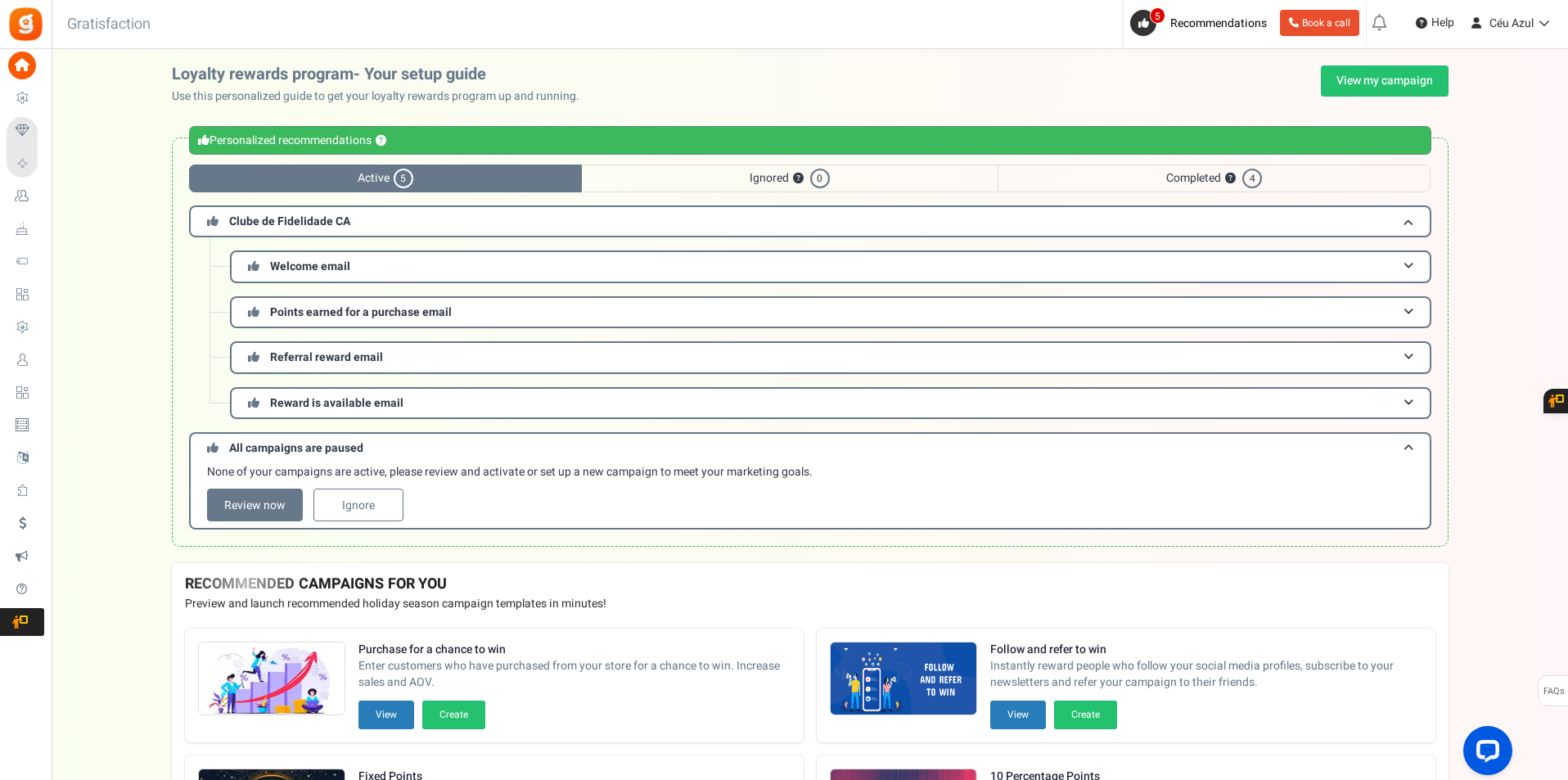
click at [318, 426] on div "Clube de Fidelidade CA Welcome email This email is sent to the users enrolled i…" at bounding box center [810, 368] width 1242 height 324
